Goal: Information Seeking & Learning: Learn about a topic

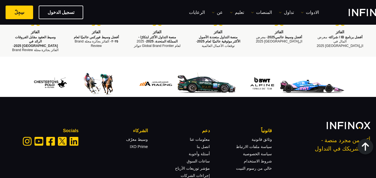
click at [162, 97] on div "أكثر من مجرد منصة - نحن شريكك في التداول قانونياً وثائق قانونية سياسة ملفات الا…" at bounding box center [188, 166] width 376 height 139
click at [228, 97] on div "أكثر من مجرد منصة - نحن شريكك في التداول قانونياً وثائق قانونية سياسة ملفات الا…" at bounding box center [188, 166] width 376 height 139
click at [176, 122] on div "أكثر من مجرد منصة - نحن شريكك في التداول قانونياً وثائق قانونية سياسة ملفات الا…" at bounding box center [188, 150] width 365 height 56
drag, startPoint x: 158, startPoint y: 98, endPoint x: 131, endPoint y: 102, distance: 27.2
click at [158, 156] on li "ساعات السوق" at bounding box center [179, 159] width 62 height 7
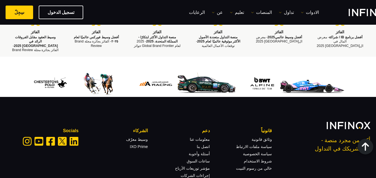
click at [107, 128] on div "قانونياً وثائق قانونية سياسة ملفات الارتباط سياسة الخصوصية شروط الاستخدام خالي …" at bounding box center [179, 153] width 186 height 50
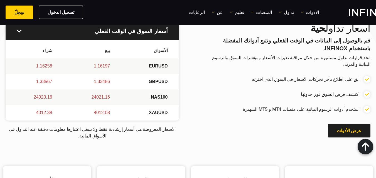
click at [213, 65] on div "أسعار تداول حية قم بالوصول إلى البيانات في الوقت الفعلي وتتبع أدواتك المفضلة با…" at bounding box center [188, 80] width 365 height 117
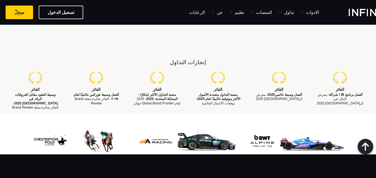
scroll to position [1585, 0]
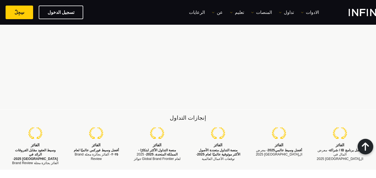
click at [85, 110] on div "إنجازات التداول الفائز أفضل برنامج IB / شراكة - معرض المال في ال[GEOGRAPHIC_DAT…" at bounding box center [188, 140] width 376 height 60
click at [88, 48] on div "ماذا يقول عملاؤنا" at bounding box center [188, 42] width 376 height 133
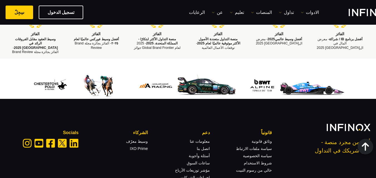
scroll to position [1699, 0]
